Goal: Information Seeking & Learning: Learn about a topic

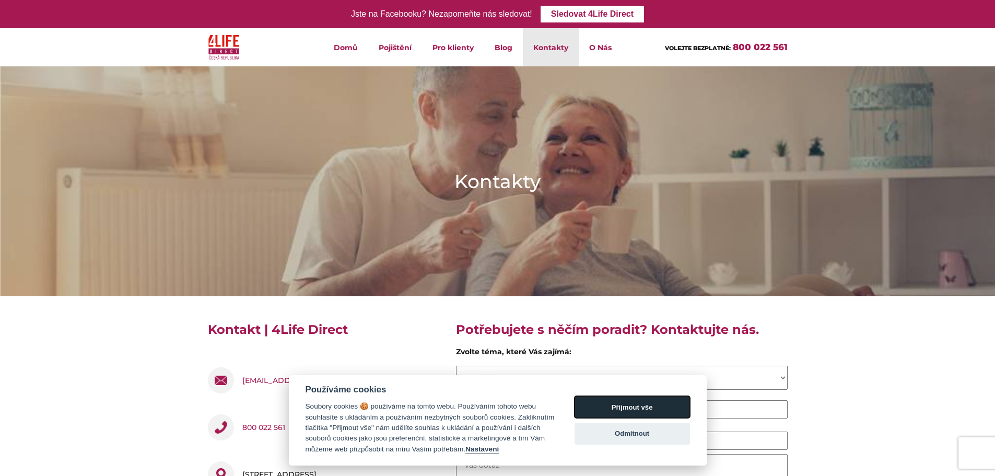
click at [660, 405] on button "Přijmout vše" at bounding box center [632, 407] width 115 height 22
checkbox input "true"
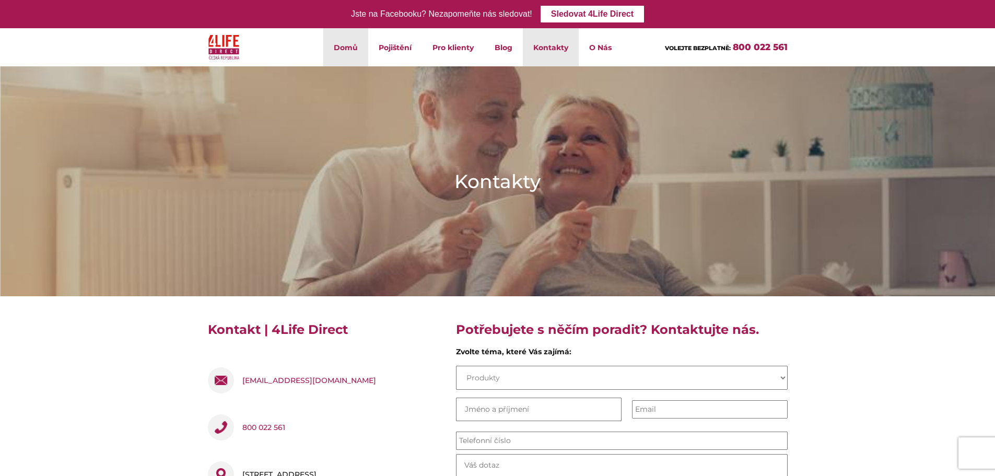
click at [355, 54] on link "Domů" at bounding box center [345, 47] width 45 height 38
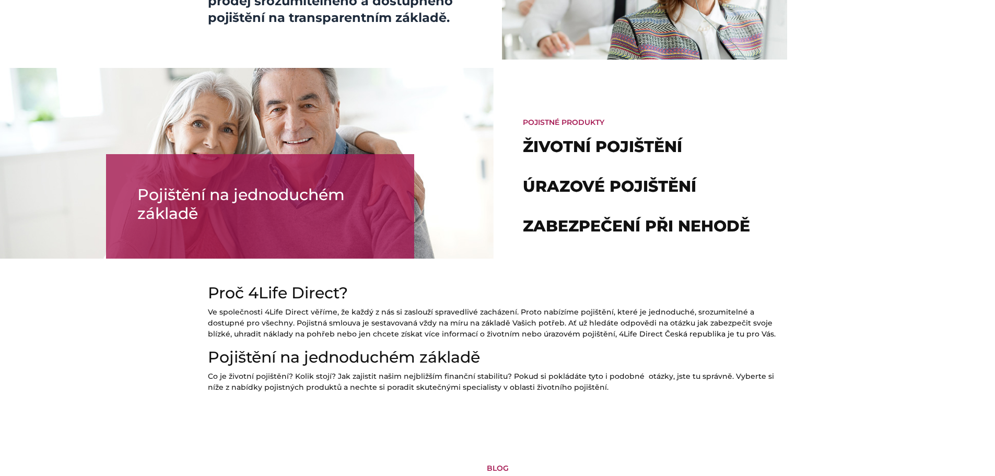
scroll to position [679, 0]
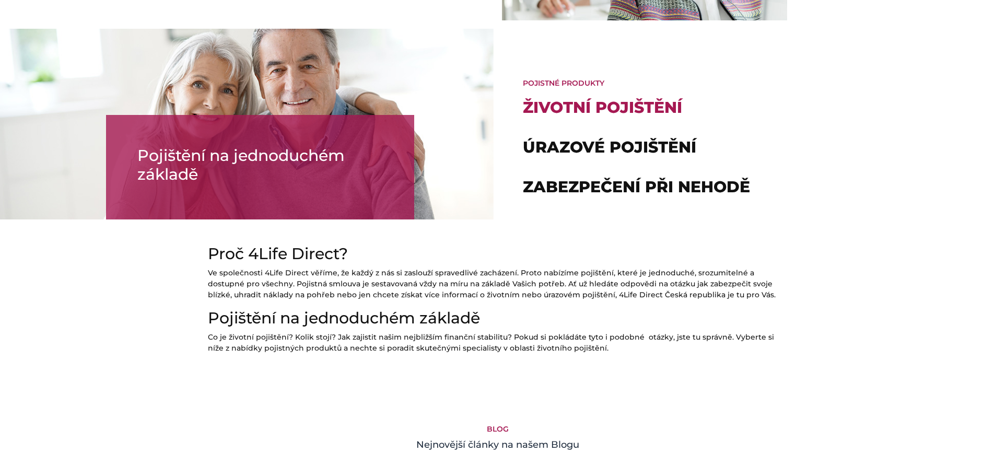
click at [679, 110] on link "Životní pojištění" at bounding box center [602, 107] width 159 height 19
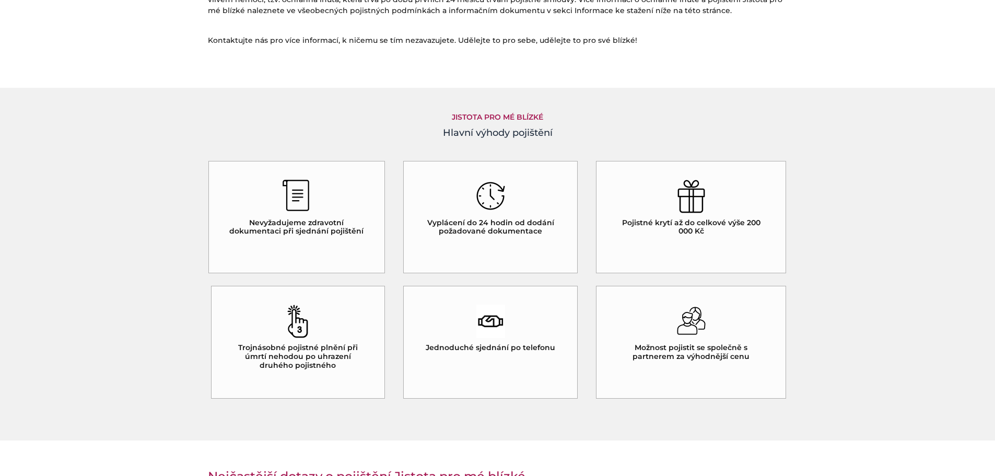
scroll to position [836, 0]
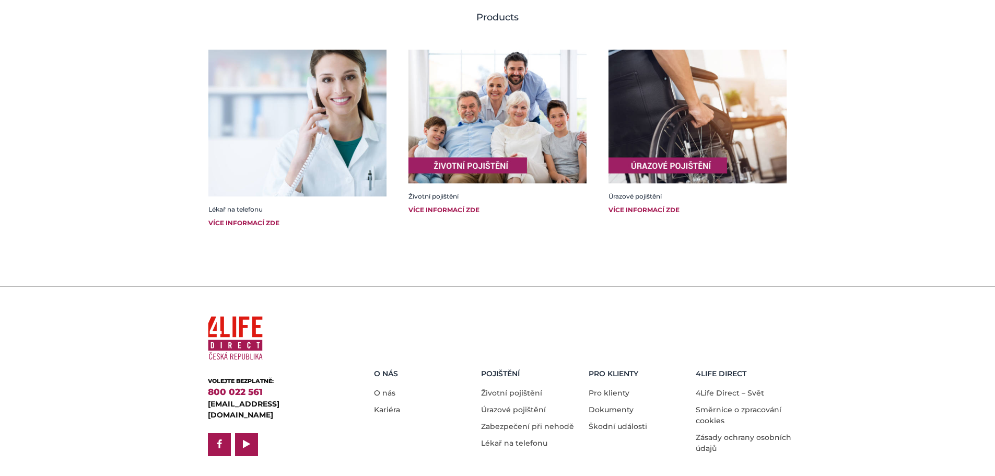
scroll to position [313, 0]
